Goal: Task Accomplishment & Management: Complete application form

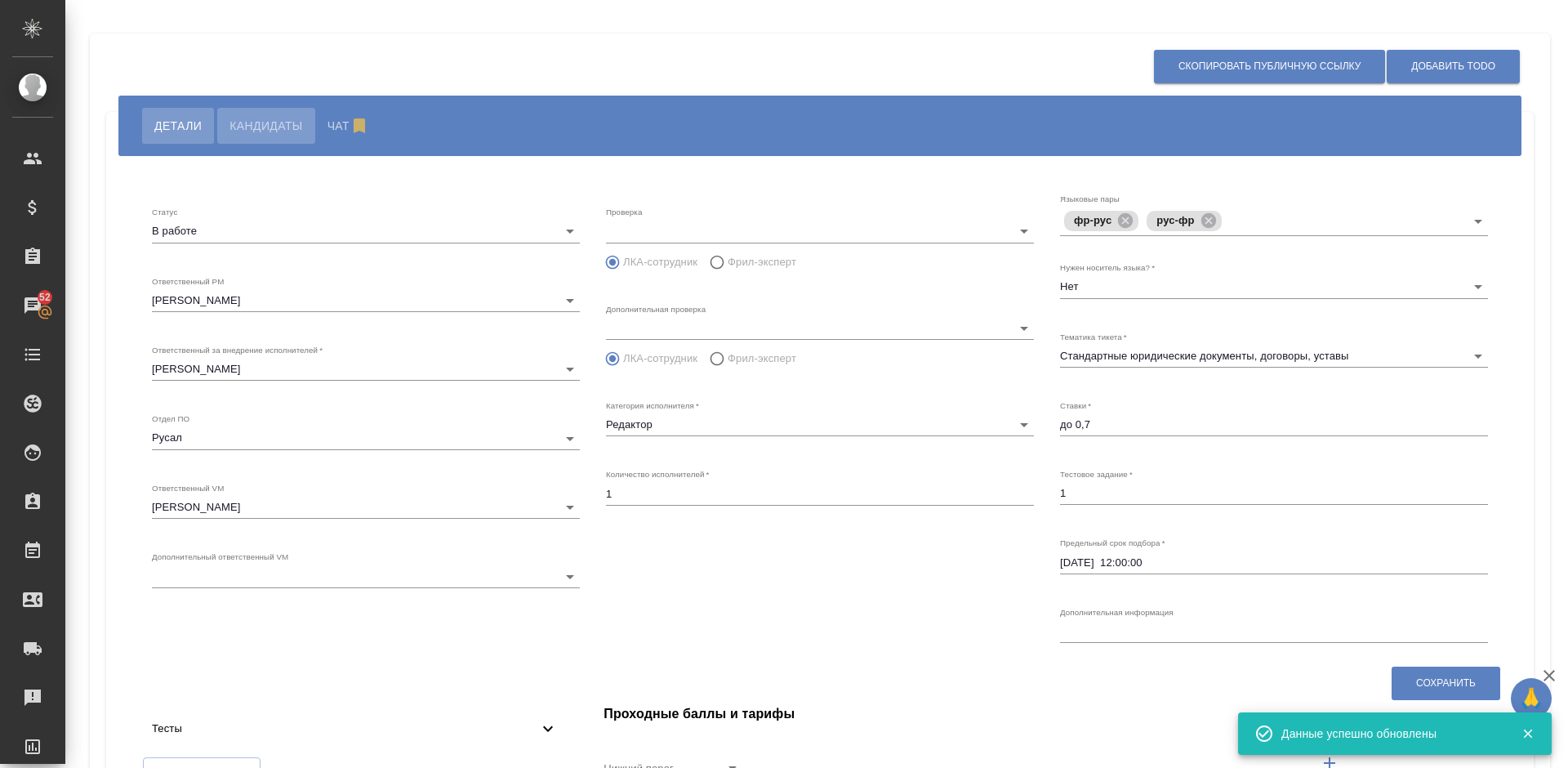
click at [267, 136] on span "Кандидаты" at bounding box center [266, 126] width 72 height 20
click at [271, 126] on span "Кандидаты" at bounding box center [266, 126] width 72 height 20
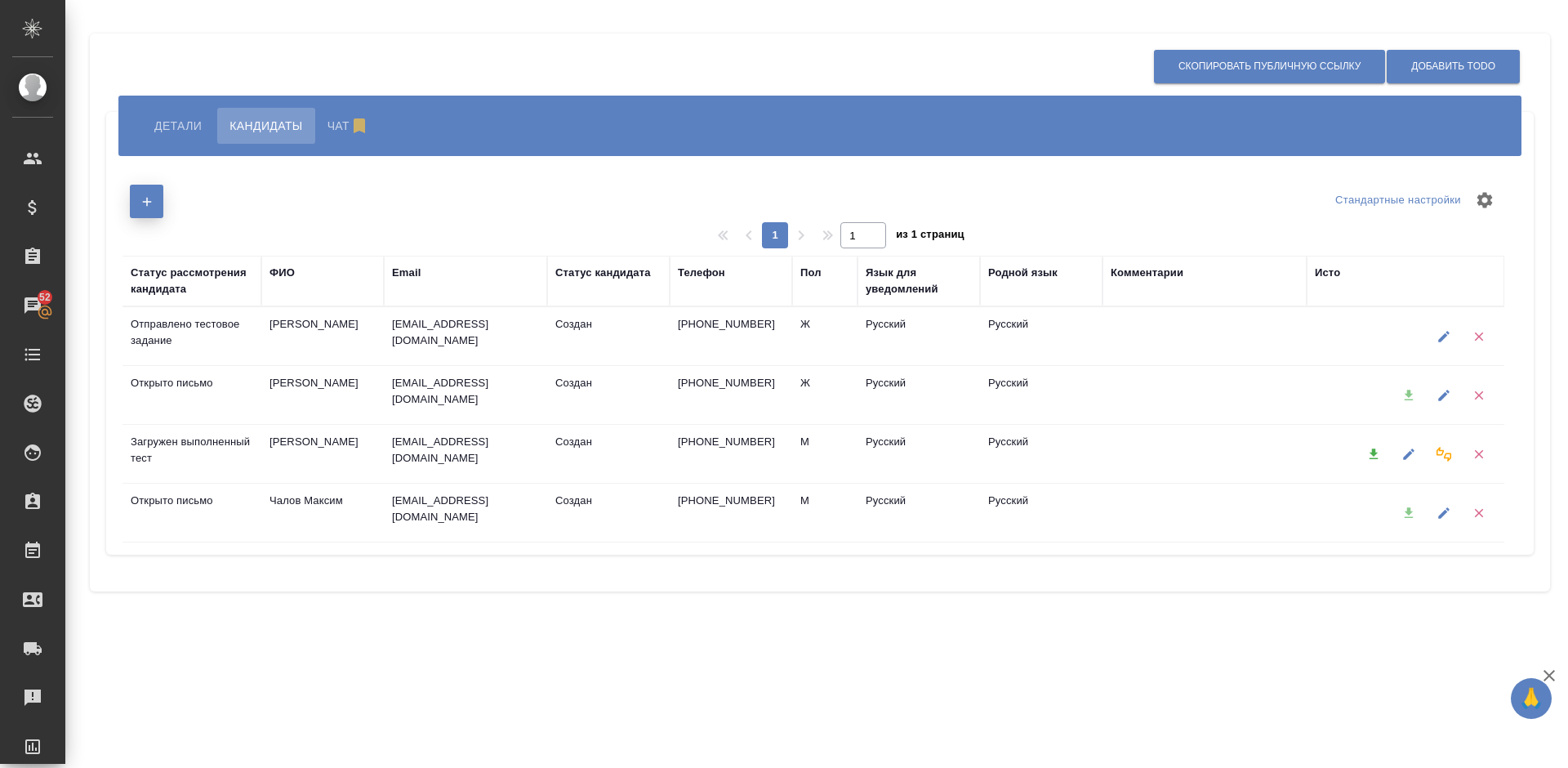
click at [151, 200] on icon "button" at bounding box center [147, 202] width 15 height 15
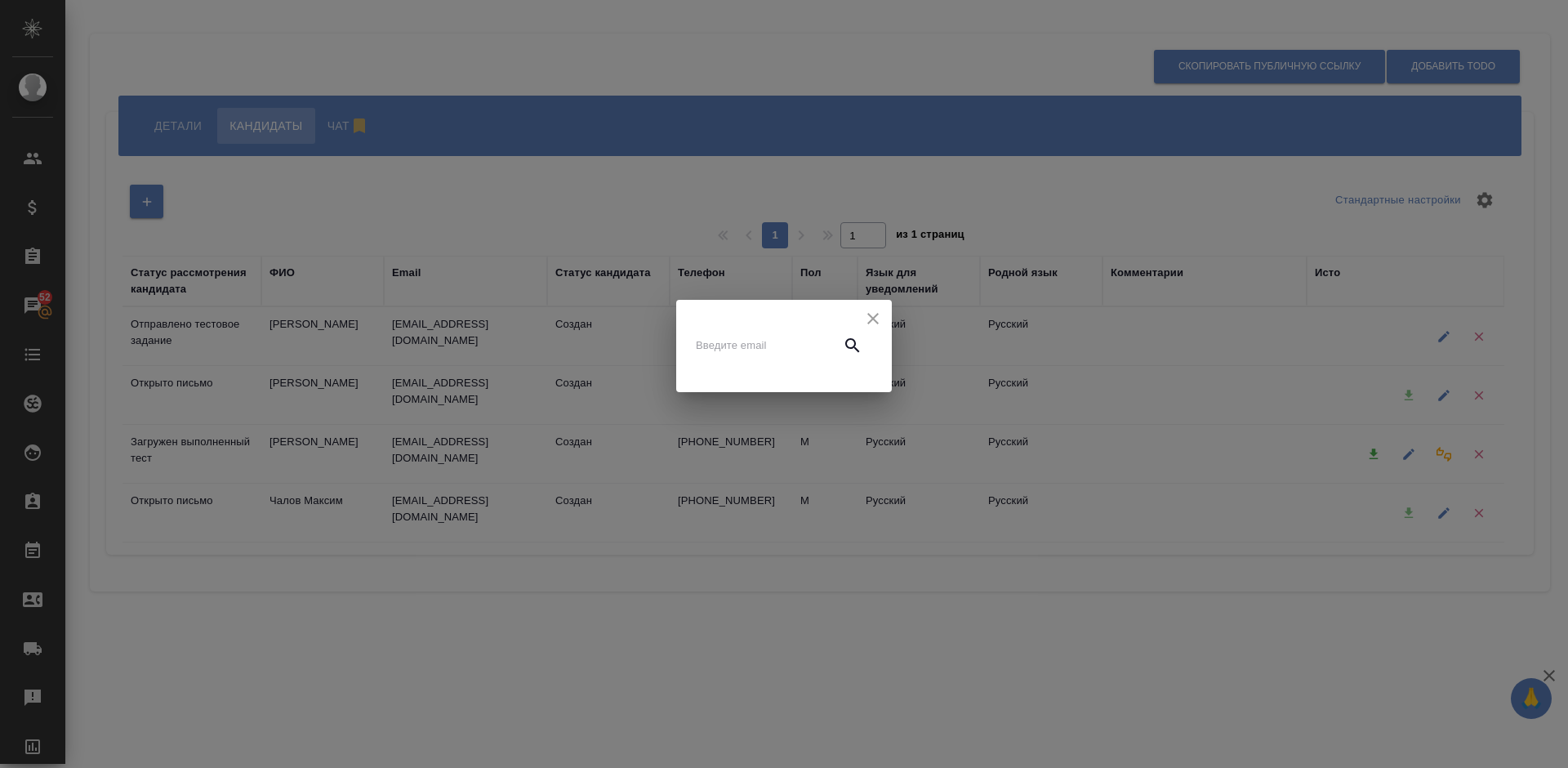
click at [721, 350] on input "text" at bounding box center [764, 345] width 137 height 23
paste input "[EMAIL_ADDRESS][DOMAIN_NAME]"
type input "[EMAIL_ADDRESS][DOMAIN_NAME]"
click at [859, 343] on icon "button" at bounding box center [853, 345] width 20 height 20
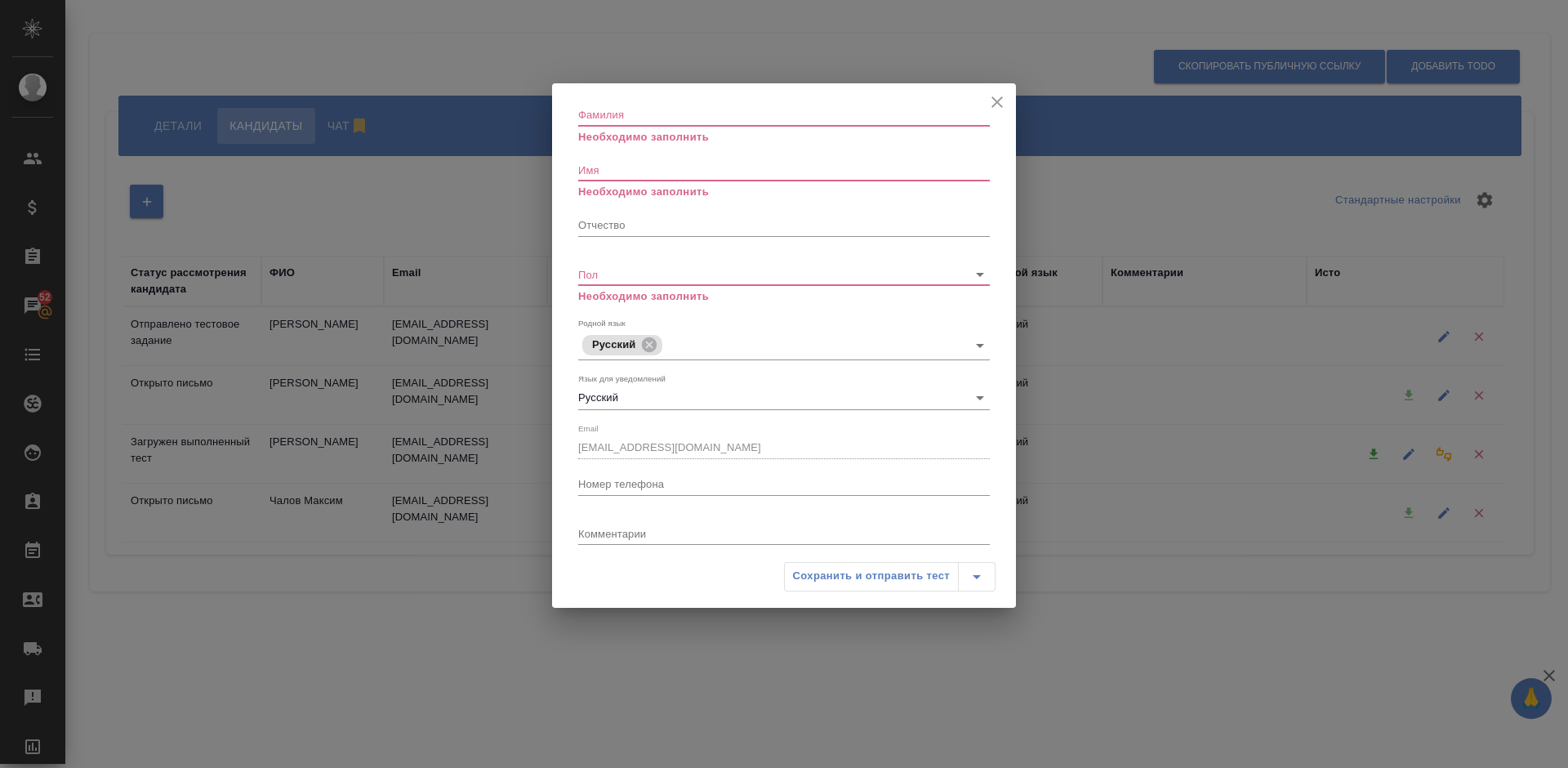
click at [616, 112] on input "Фамилия" at bounding box center [784, 113] width 412 height 23
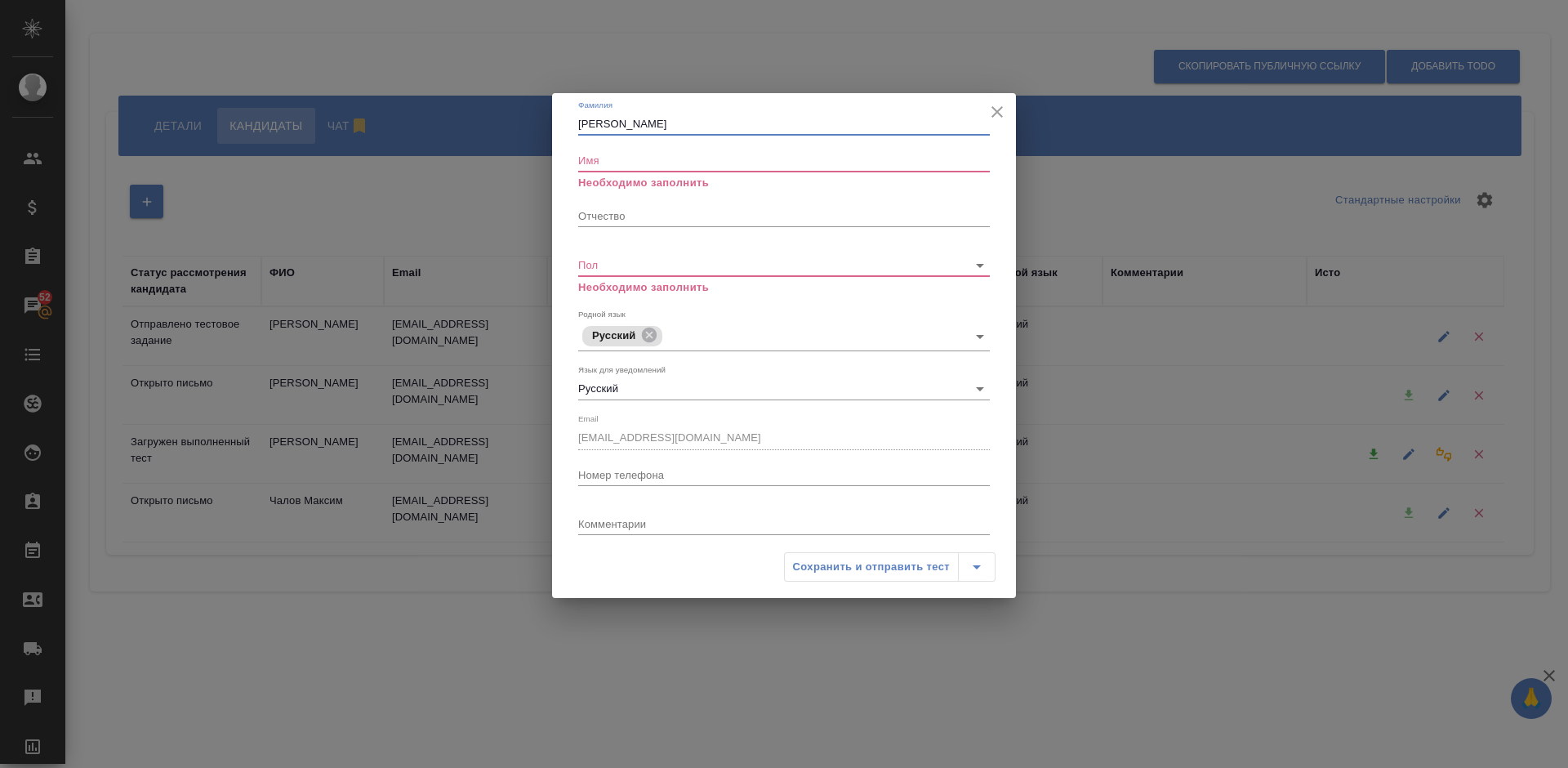
type input "[PERSON_NAME]"
click at [626, 155] on input "Имя" at bounding box center [784, 159] width 412 height 23
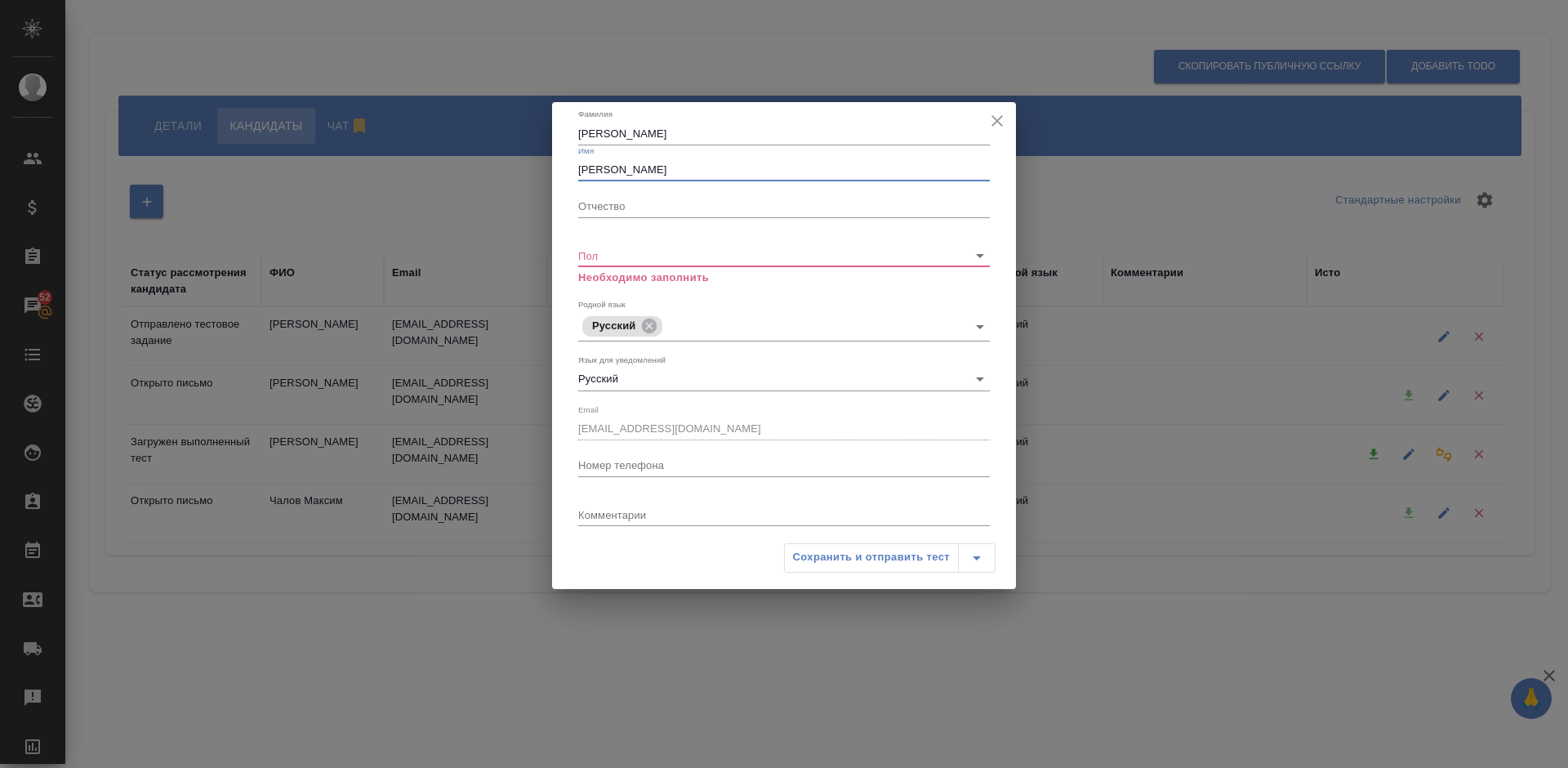
type input "[PERSON_NAME]"
click at [632, 258] on body "🙏 .cls-1 fill:#fff; AWATERA [PERSON_NAME] Спецификации Заказы 52 Чаты Todo Прое…" at bounding box center [784, 384] width 1568 height 768
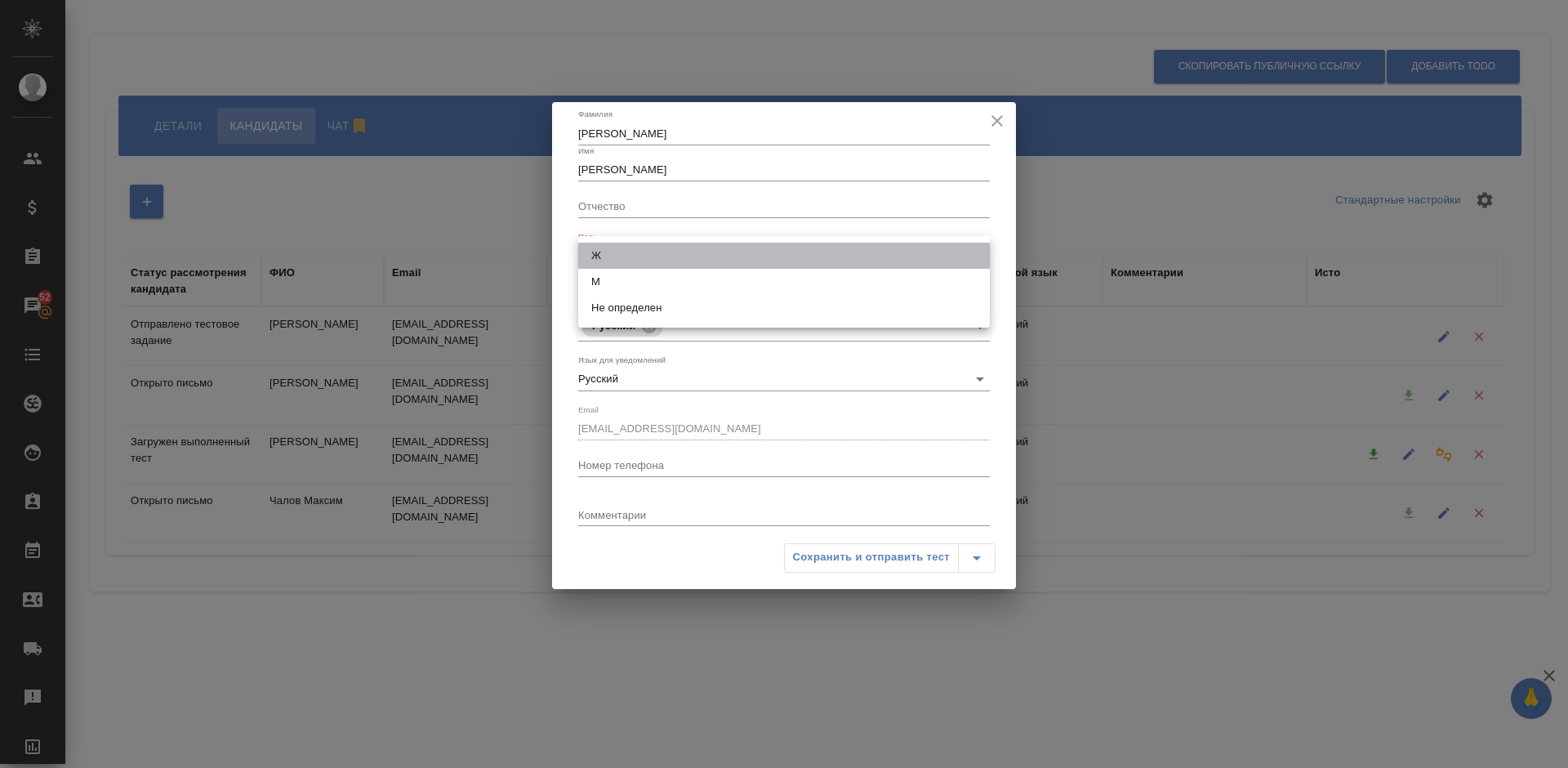
click at [637, 259] on li "Ж" at bounding box center [784, 255] width 412 height 26
type input "[DEMOGRAPHIC_DATA]"
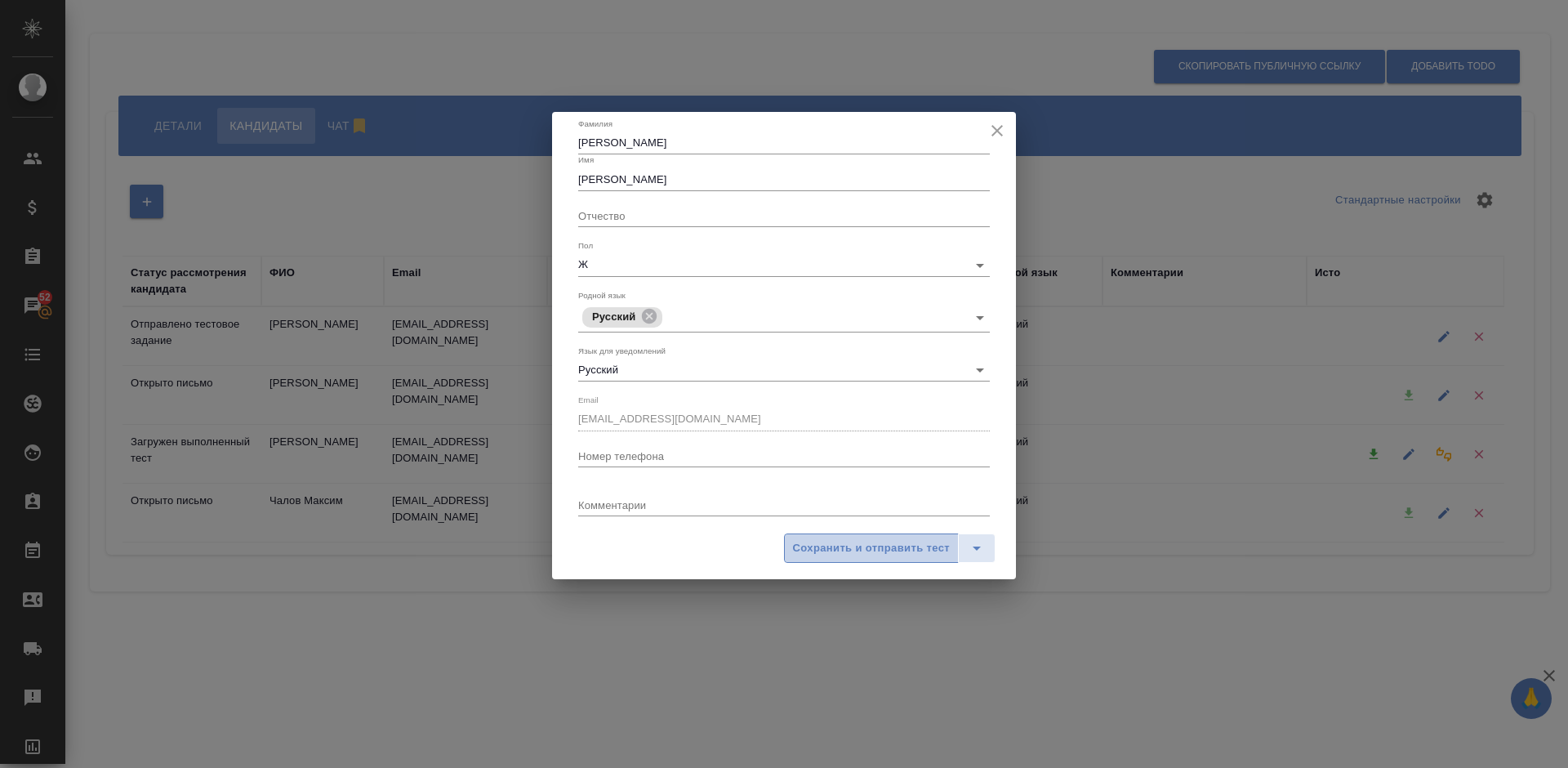
click at [877, 545] on span "Сохранить и отправить тест" at bounding box center [872, 548] width 157 height 19
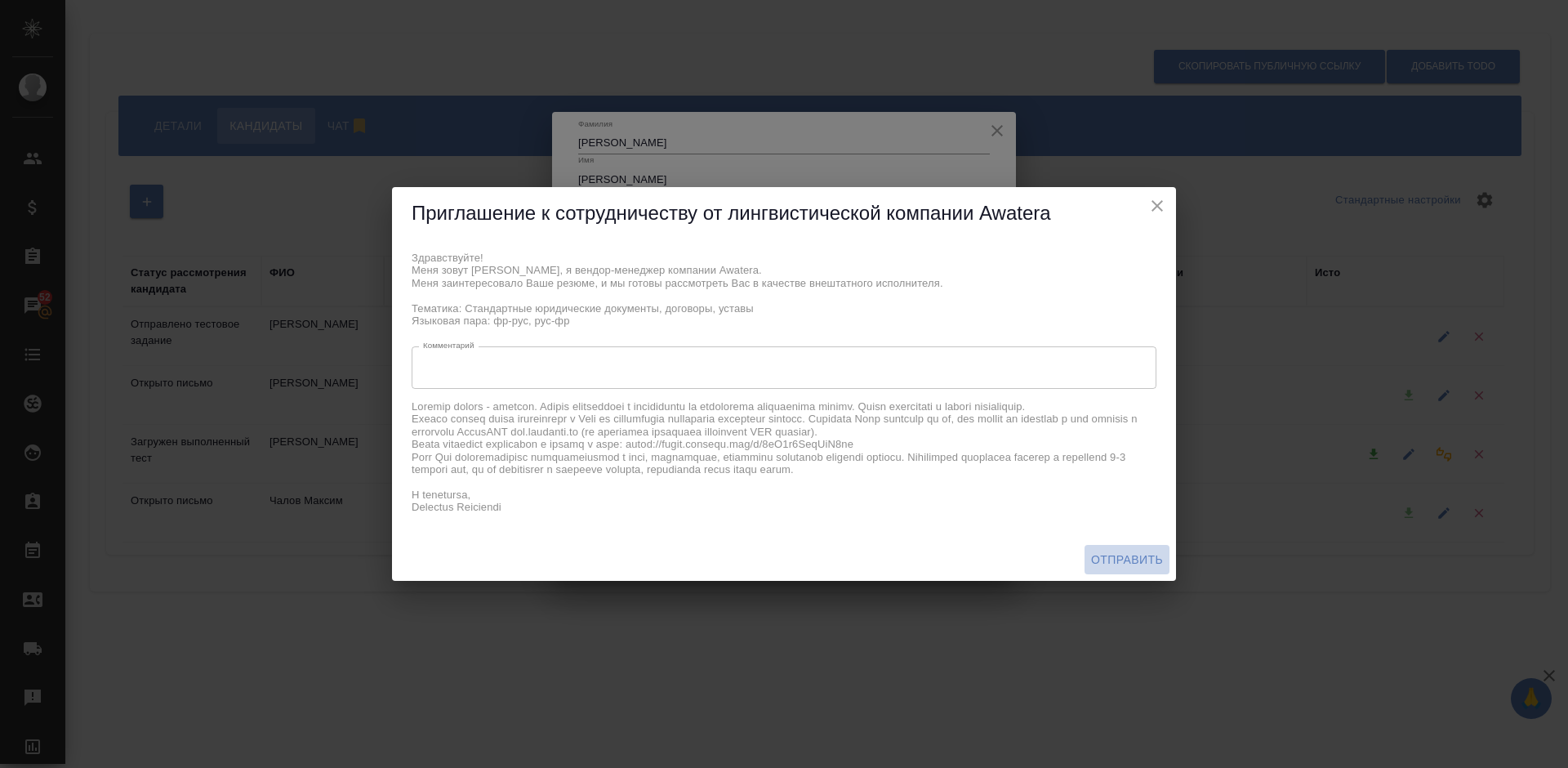
click at [1121, 554] on span "Отправить" at bounding box center [1127, 560] width 71 height 21
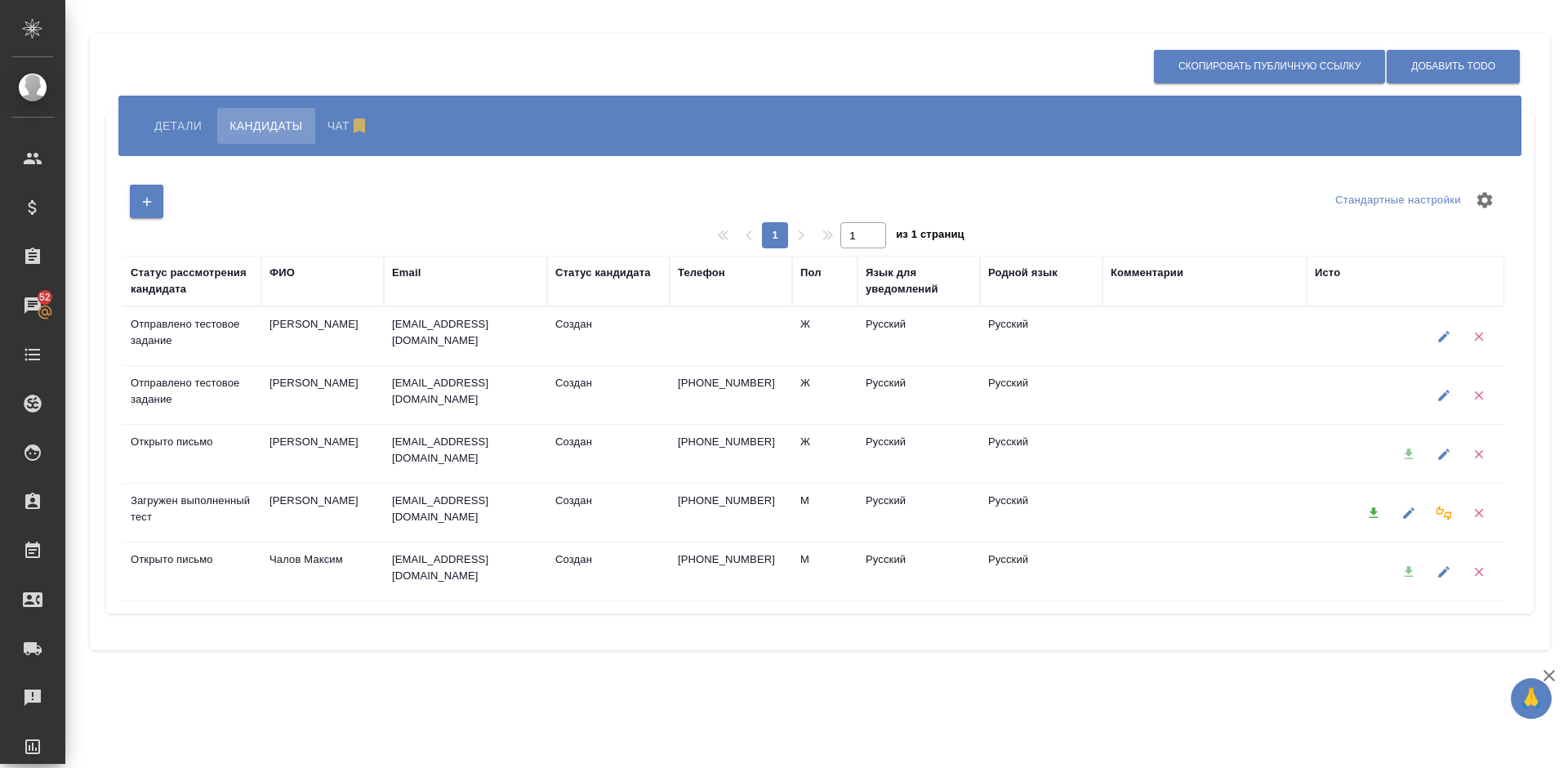
click at [1371, 513] on icon "button" at bounding box center [1373, 513] width 9 height 11
